Goal: Navigation & Orientation: Find specific page/section

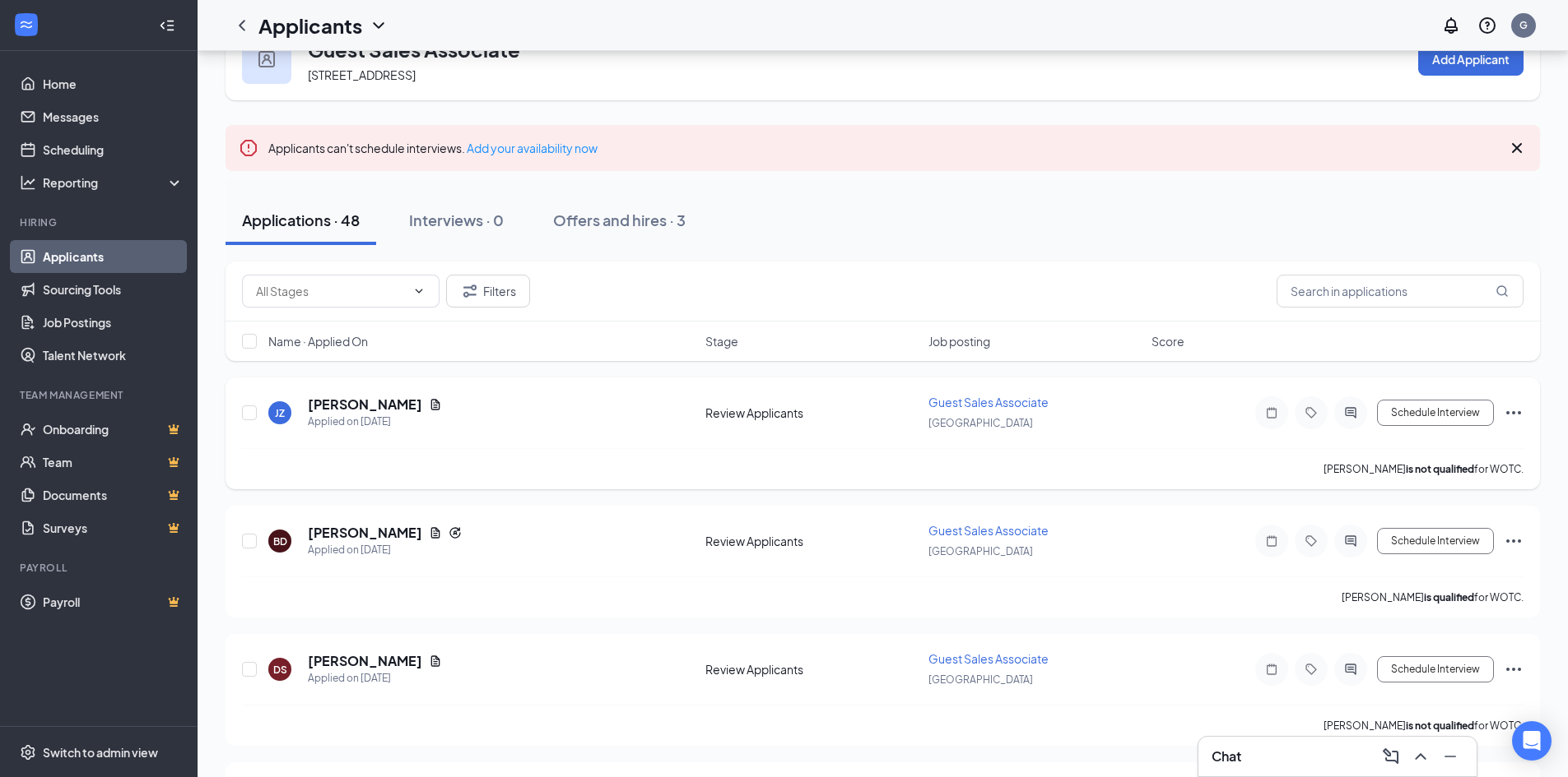
scroll to position [82, 0]
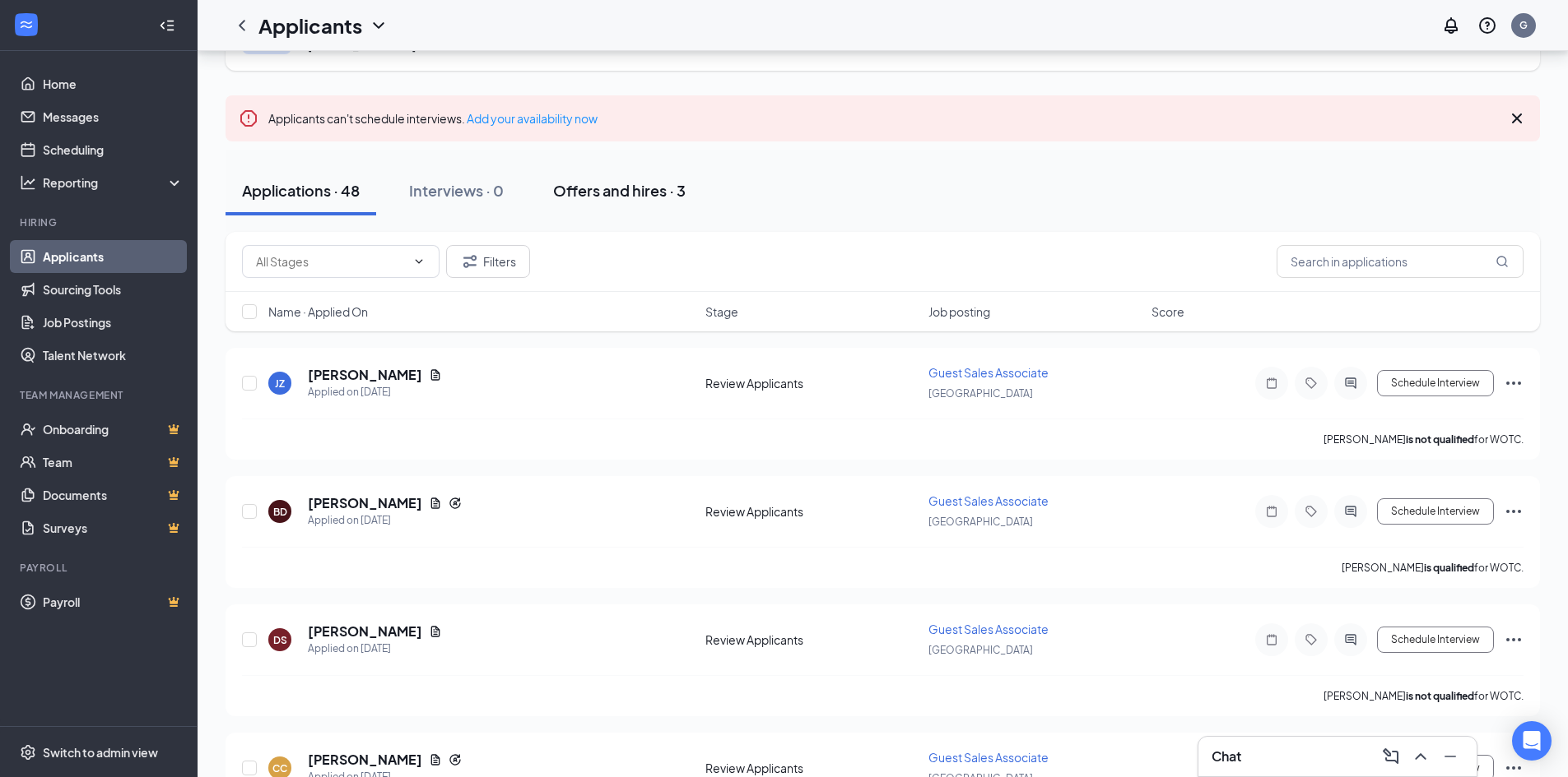
click at [606, 208] on button "Offers and hires · 3" at bounding box center [620, 191] width 166 height 50
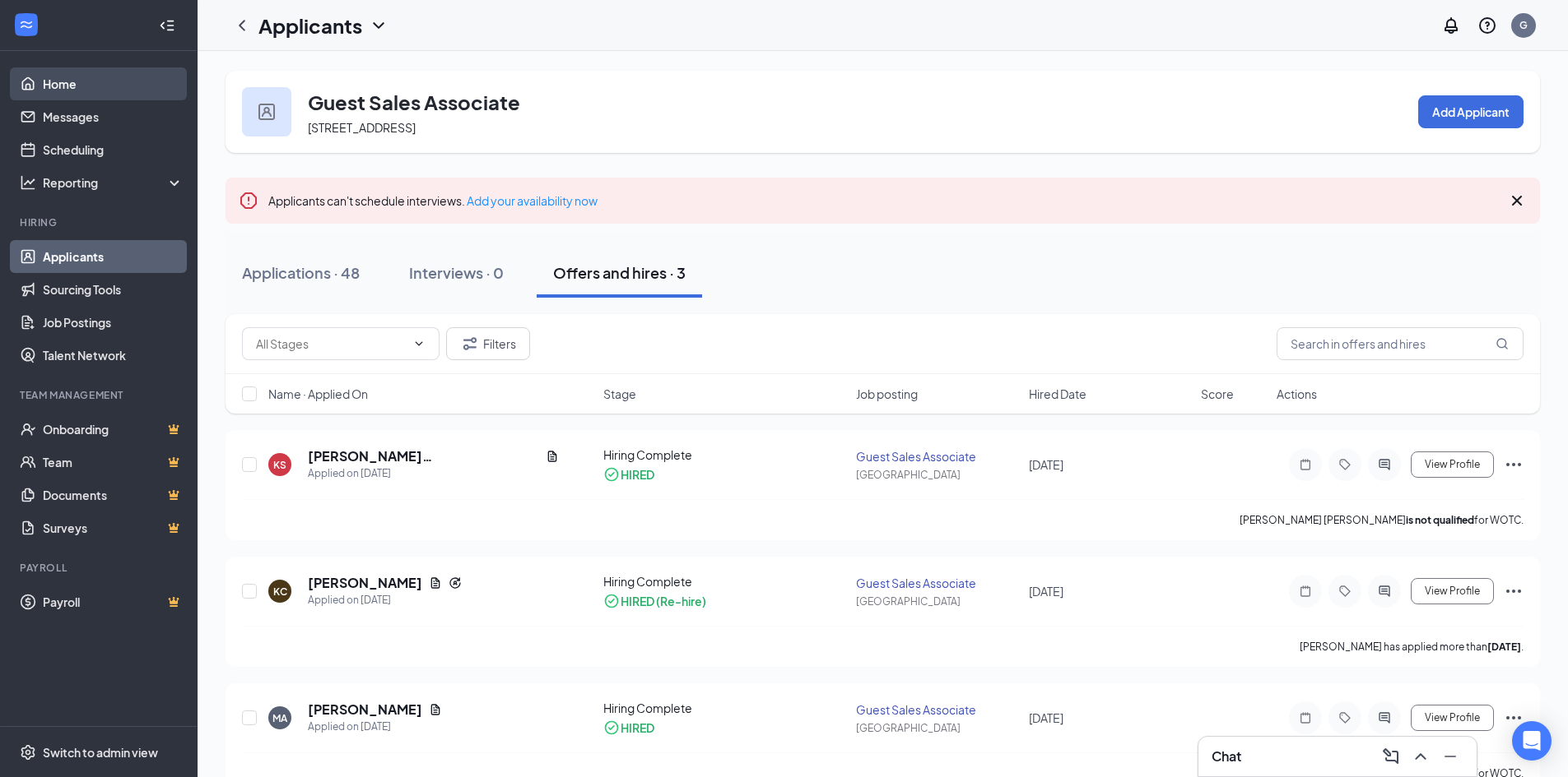
click at [153, 98] on link "Home" at bounding box center [113, 84] width 140 height 33
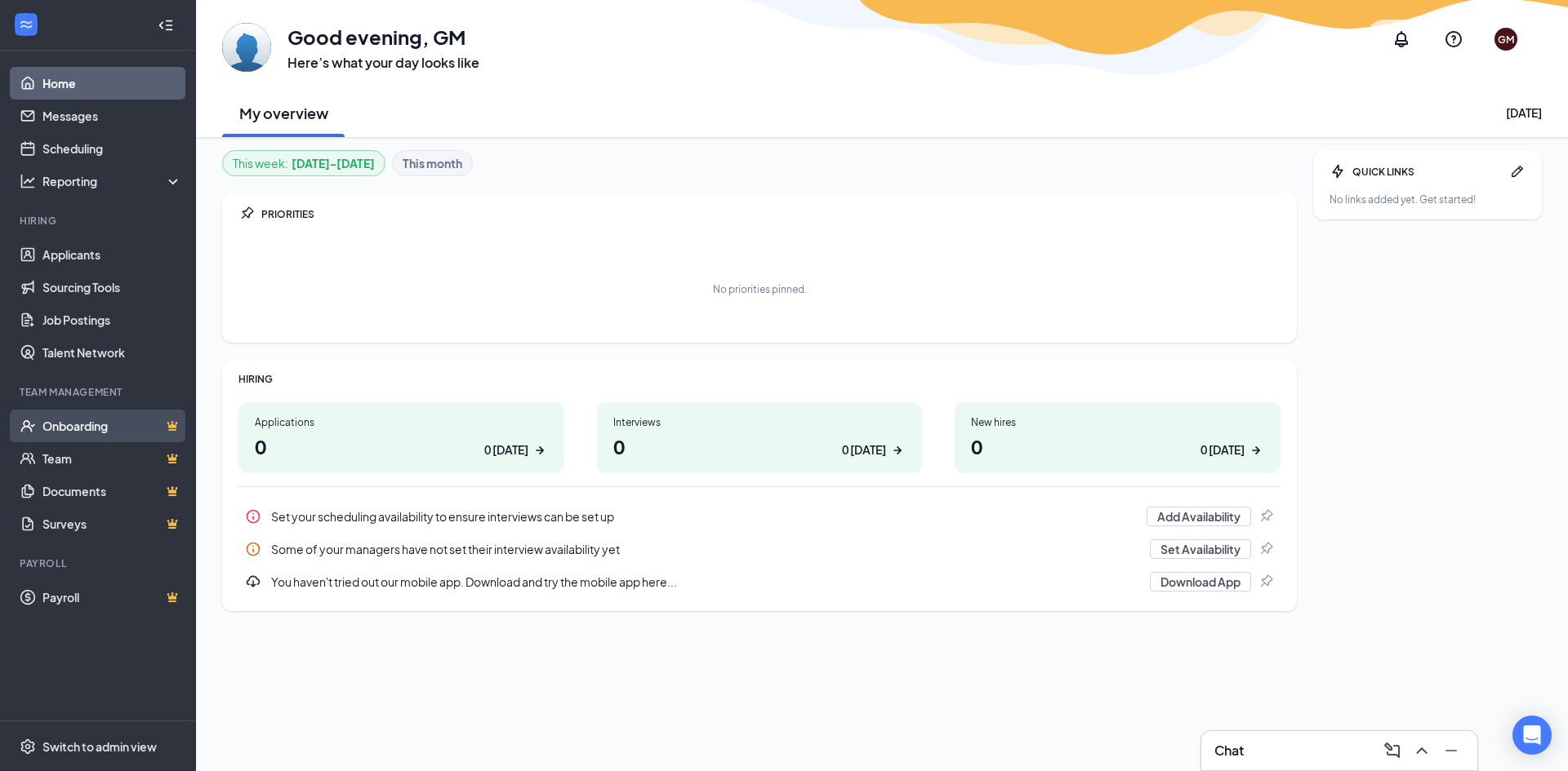
click at [103, 427] on link "Onboarding" at bounding box center [112, 427] width 139 height 33
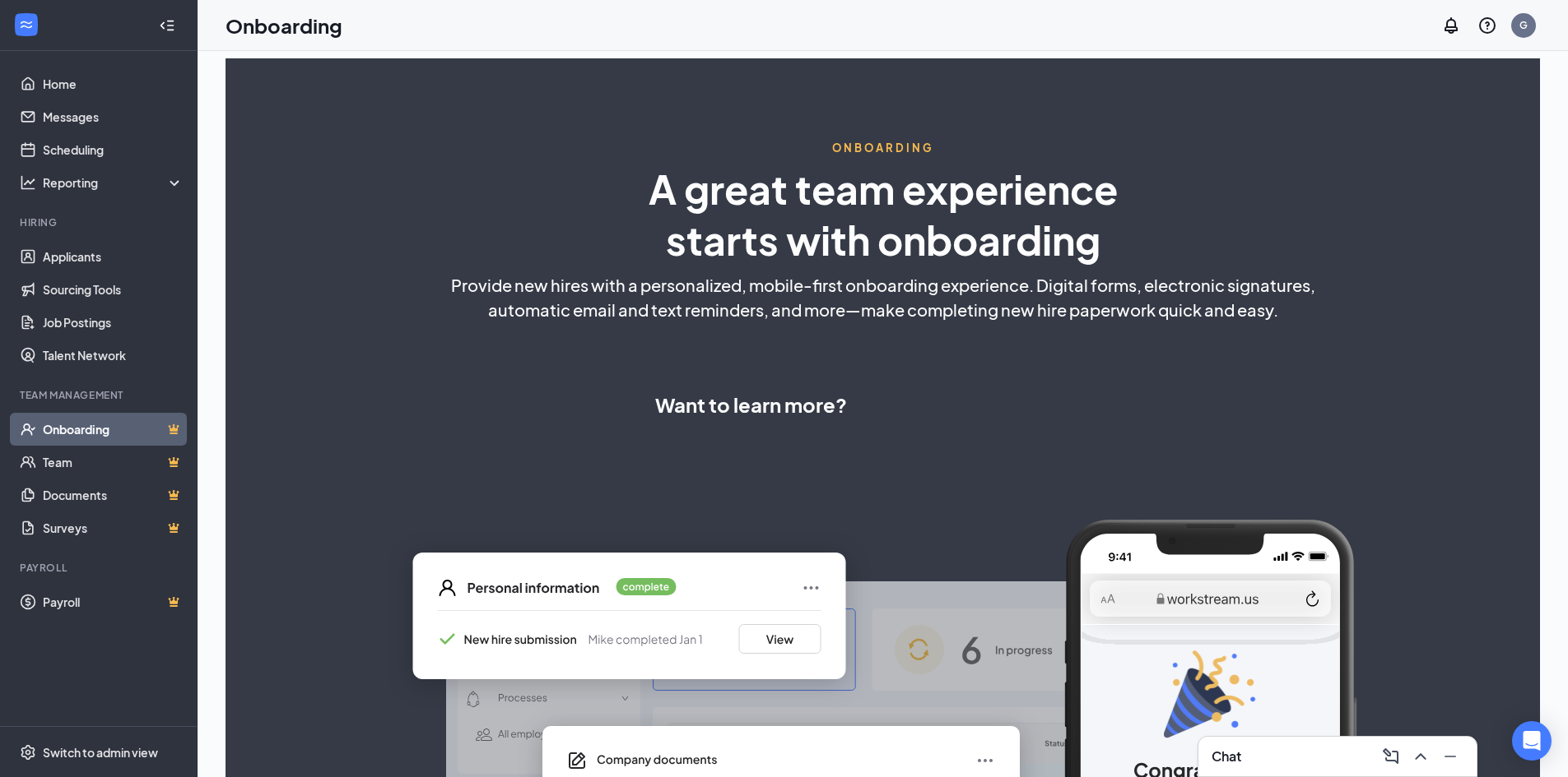
select select "US"
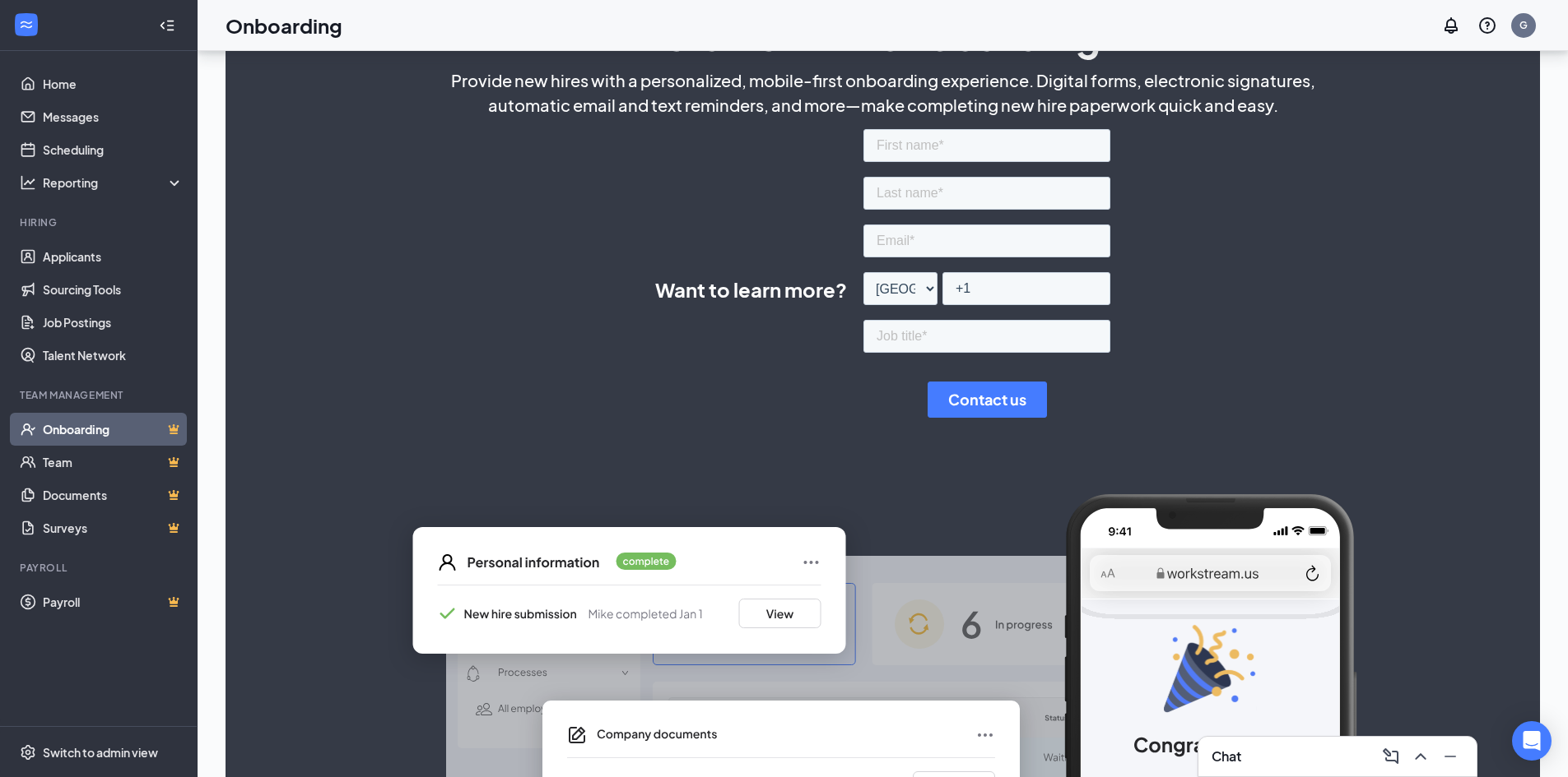
scroll to position [396, 0]
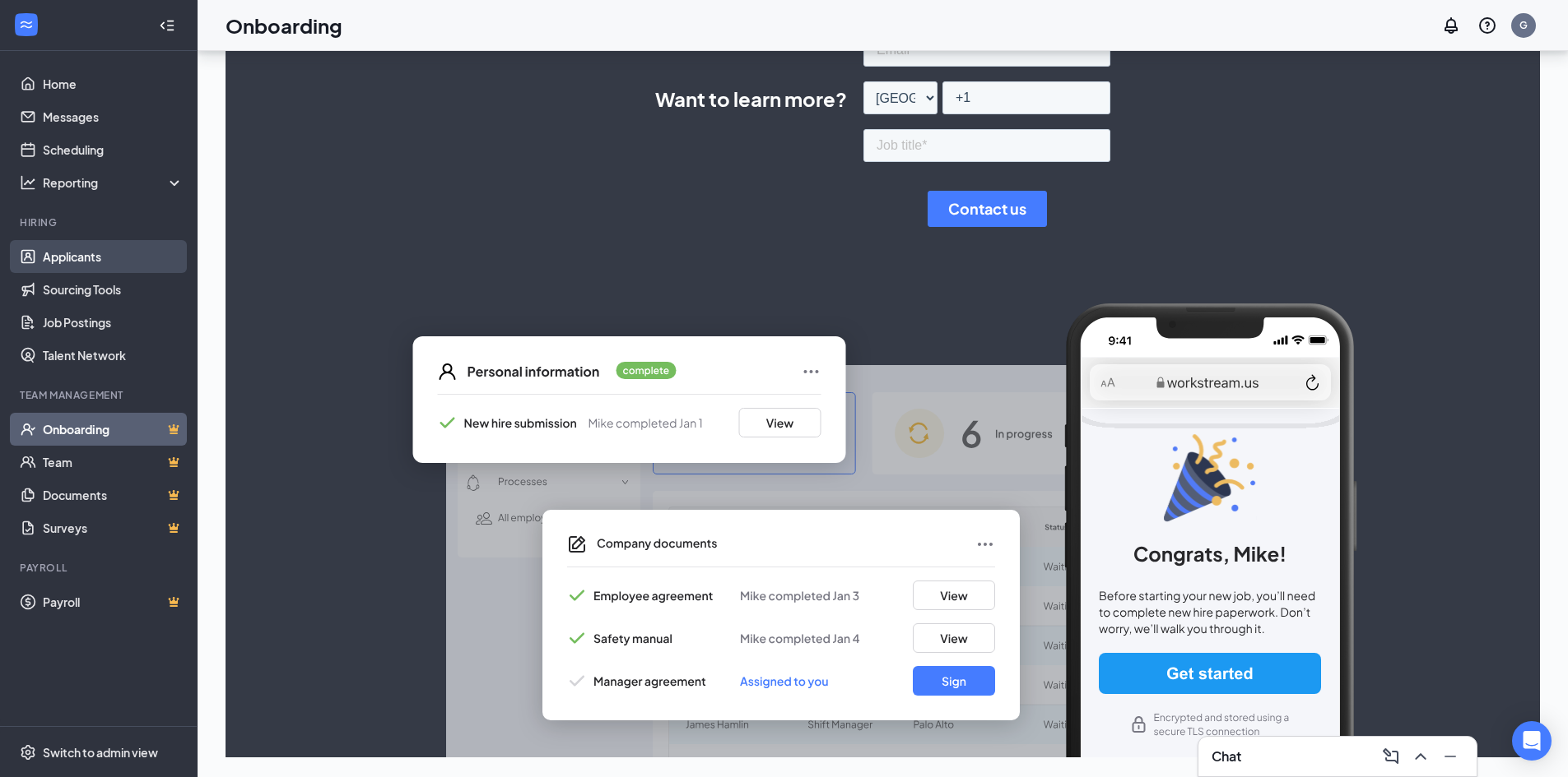
click at [77, 259] on link "Applicants" at bounding box center [113, 256] width 140 height 33
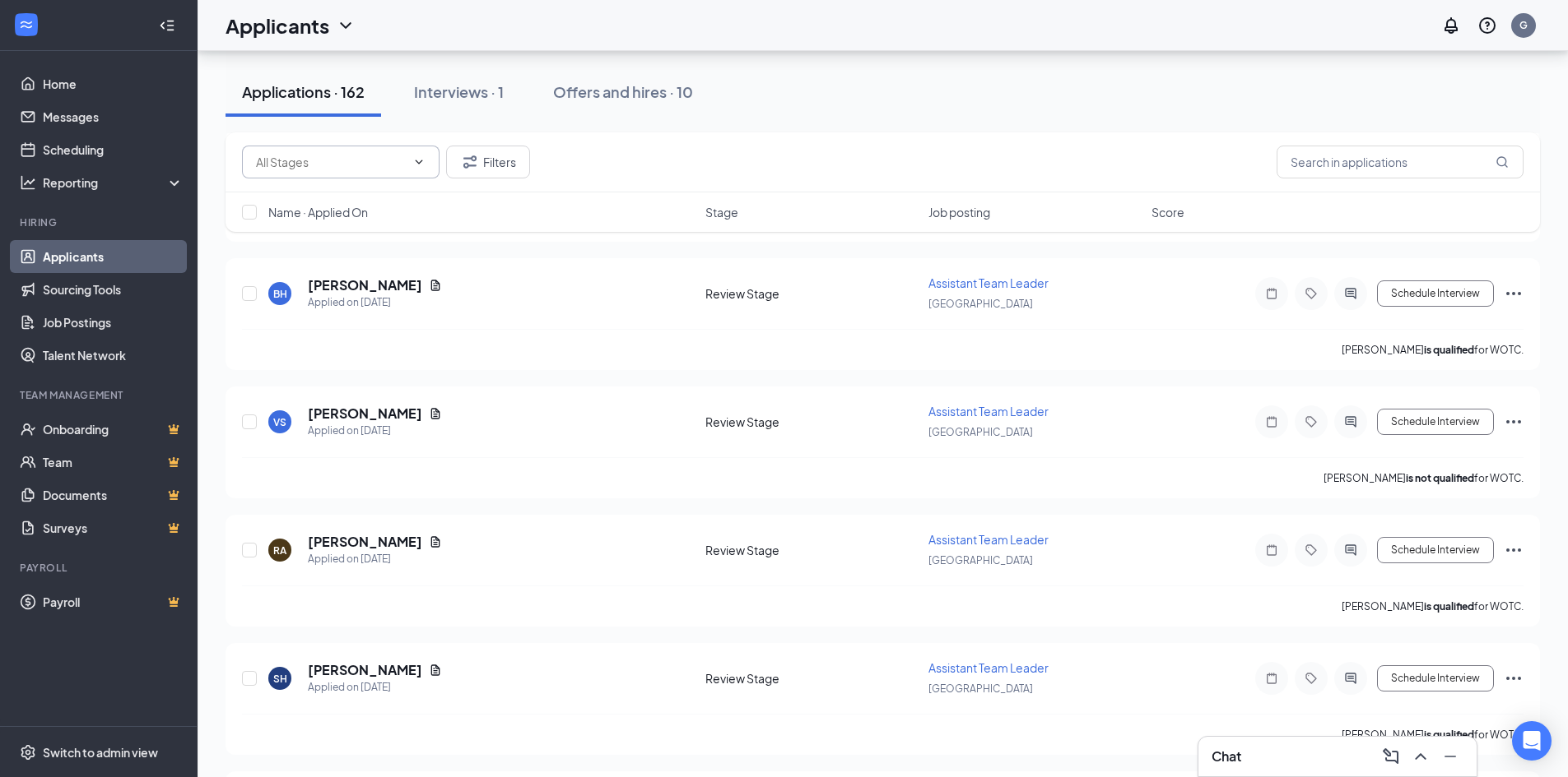
click at [396, 164] on input "text" at bounding box center [331, 161] width 150 height 18
click at [401, 179] on div "Additional Information (724) Phone Screening (23) Review Applicants (3396) Revi…" at bounding box center [882, 162] width 1314 height 60
click at [403, 170] on input "text" at bounding box center [331, 161] width 150 height 18
click at [369, 155] on input "text" at bounding box center [331, 161] width 150 height 18
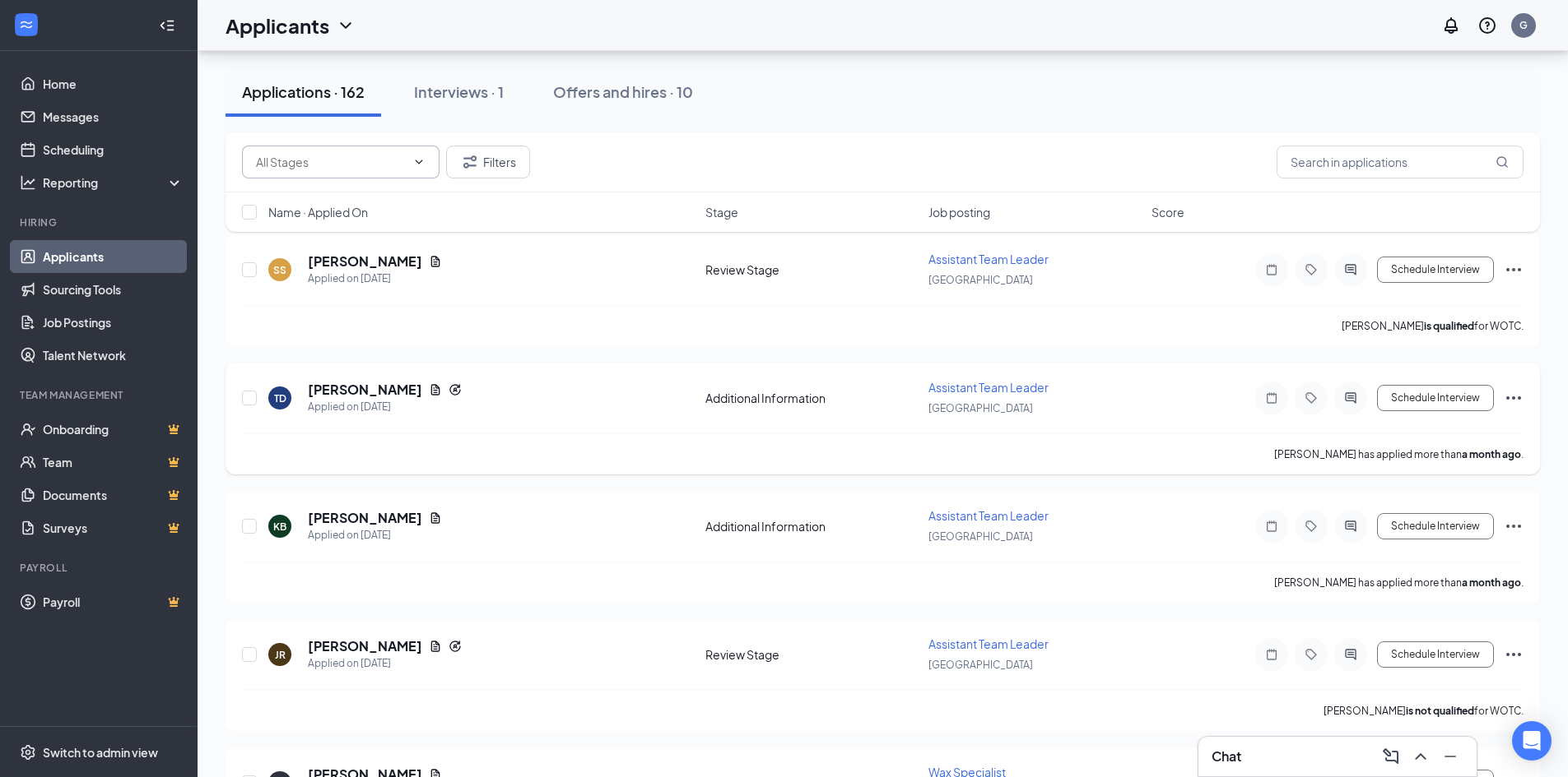
scroll to position [13361, 0]
